Goal: Find specific page/section

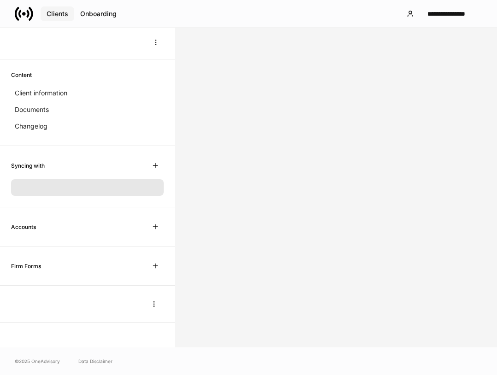
click at [64, 17] on div "Clients" at bounding box center [58, 14] width 22 height 6
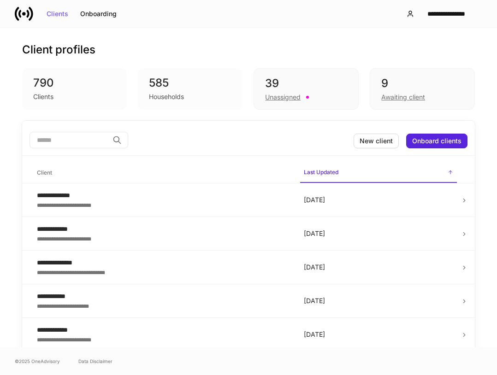
click at [91, 133] on input "search" at bounding box center [69, 140] width 79 height 17
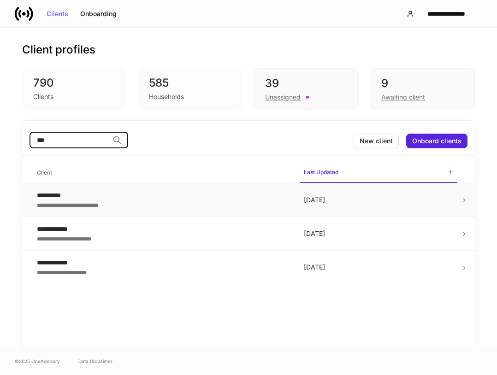
type input "***"
click at [128, 192] on div "**********" at bounding box center [163, 195] width 252 height 9
